Goal: Information Seeking & Learning: Learn about a topic

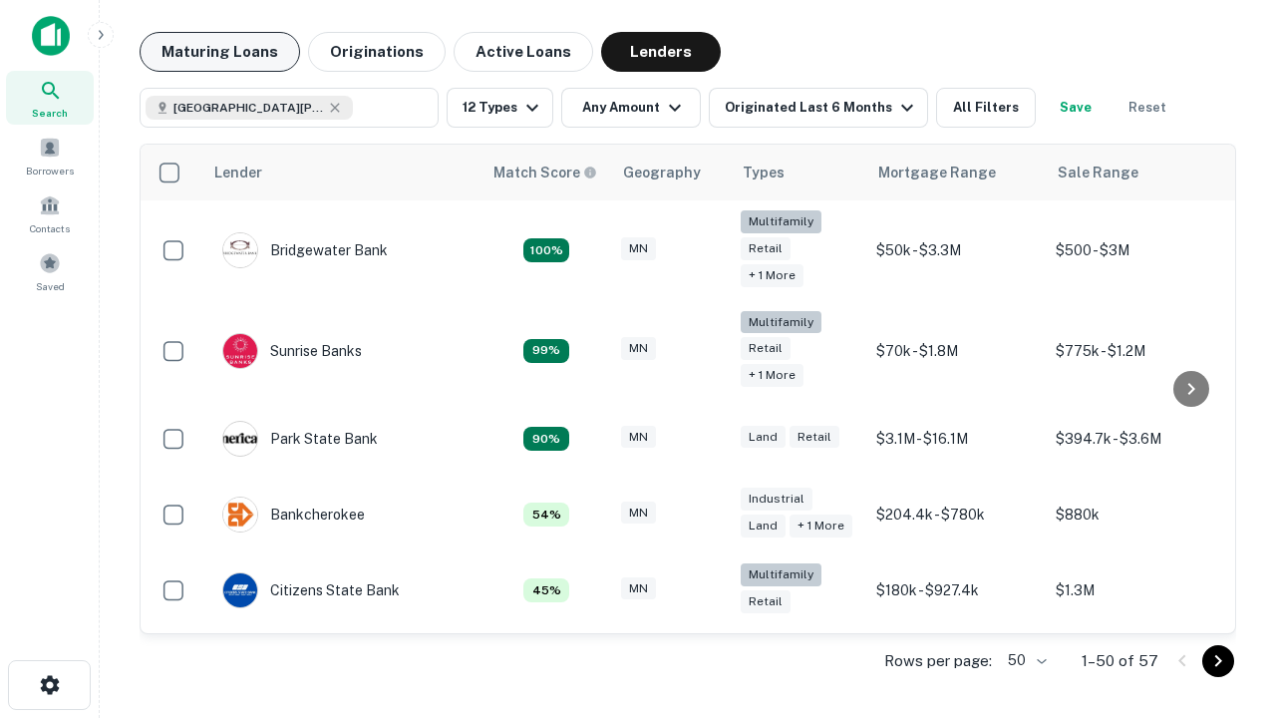
click at [219, 52] on button "Maturing Loans" at bounding box center [220, 52] width 160 height 40
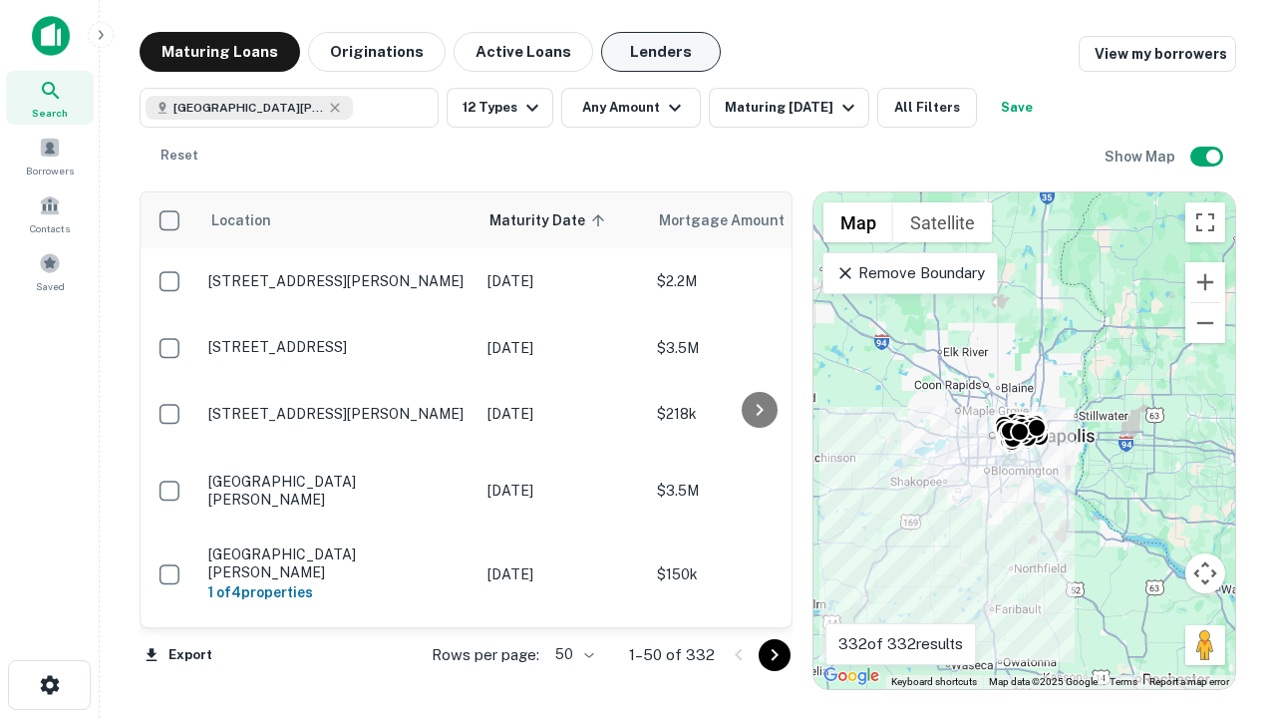
click at [661, 52] on button "Lenders" at bounding box center [661, 52] width 120 height 40
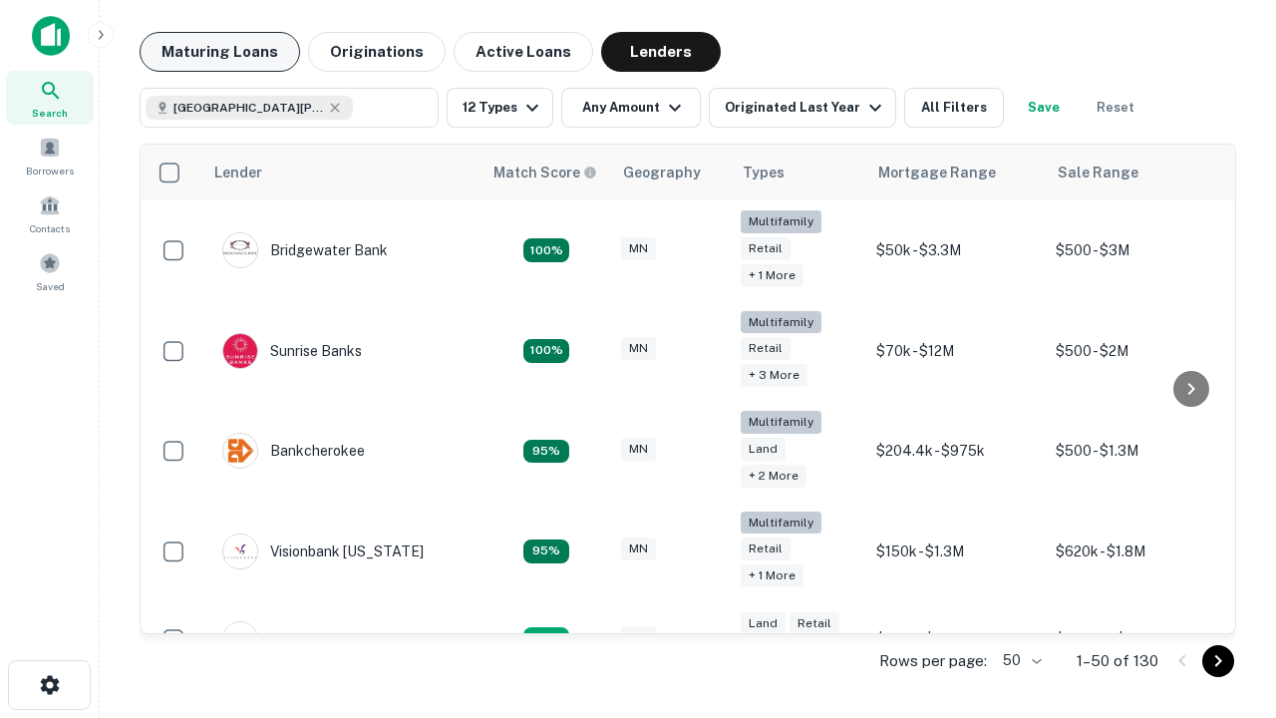
click at [219, 52] on button "Maturing Loans" at bounding box center [220, 52] width 160 height 40
